Goal: Task Accomplishment & Management: Complete application form

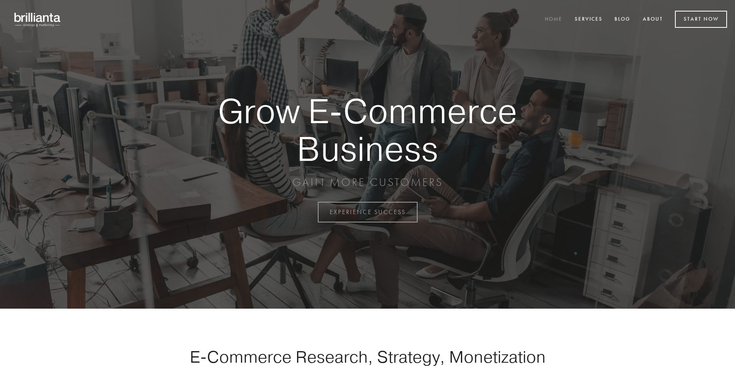
scroll to position [2085, 0]
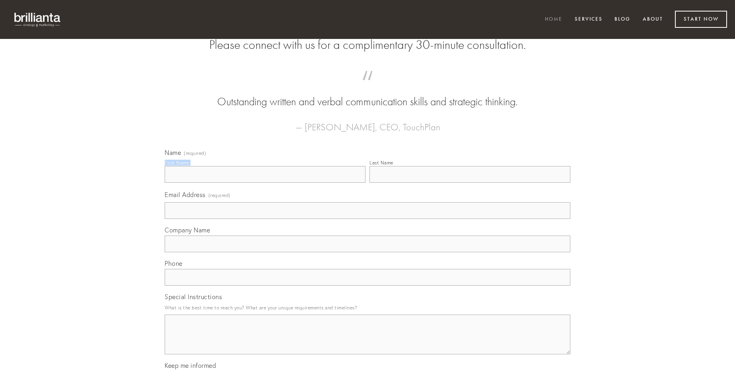
type input "[PERSON_NAME]"
click at [470, 183] on input "Last Name" at bounding box center [469, 174] width 201 height 17
type input "[PERSON_NAME]"
click at [367, 219] on input "Email Address (required)" at bounding box center [368, 210] width 406 height 17
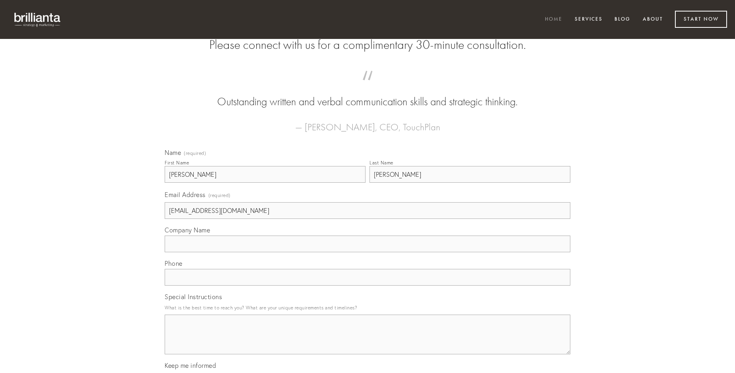
type input "[EMAIL_ADDRESS][DOMAIN_NAME]"
click at [367, 253] on input "Company Name" at bounding box center [368, 244] width 406 height 17
type input "spiculum"
click at [367, 286] on input "text" at bounding box center [368, 277] width 406 height 17
click at [367, 342] on textarea "Special Instructions" at bounding box center [368, 335] width 406 height 40
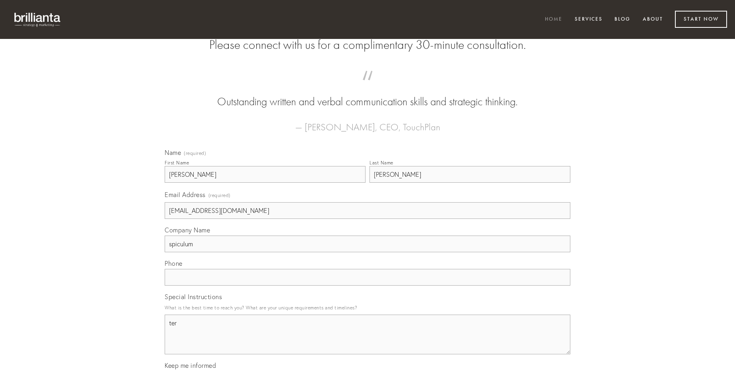
type textarea "ter"
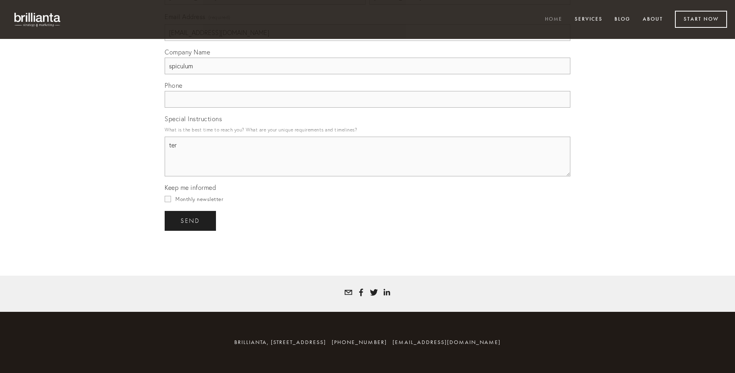
click at [191, 221] on span "send" at bounding box center [190, 221] width 19 height 7
